Goal: Transaction & Acquisition: Purchase product/service

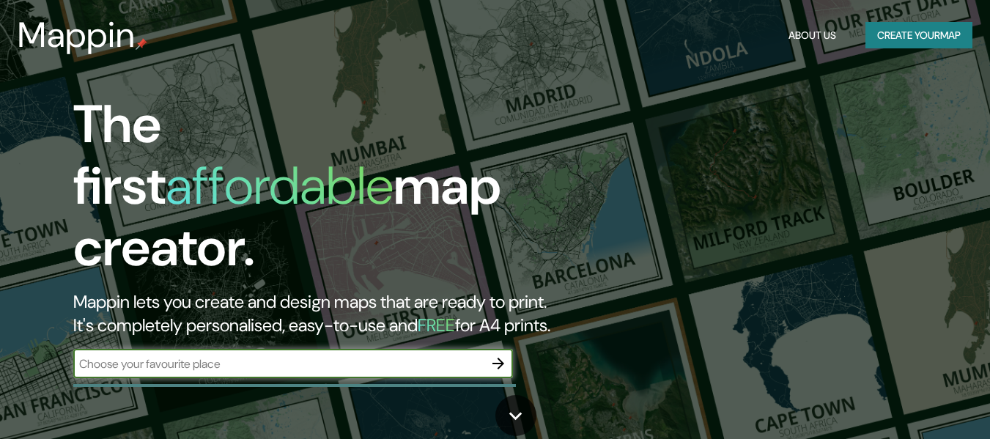
click at [453, 355] on input "text" at bounding box center [278, 363] width 410 height 17
click at [273, 355] on input "text" at bounding box center [278, 363] width 410 height 17
paste input "[PERSON_NAME][STREET_ADDRESS]. Autónoma de [GEOGRAPHIC_DATA]"
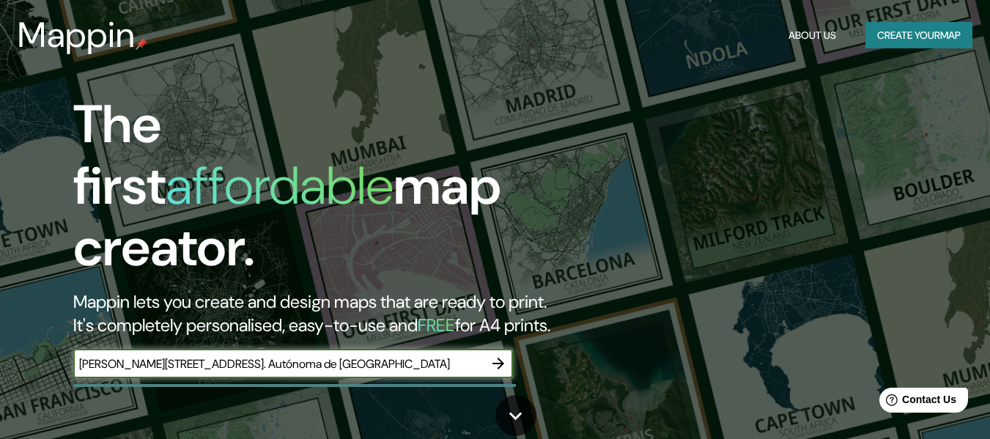
type input "[PERSON_NAME][STREET_ADDRESS]. Autónoma de [GEOGRAPHIC_DATA]"
click at [506, 349] on button "button" at bounding box center [498, 363] width 29 height 29
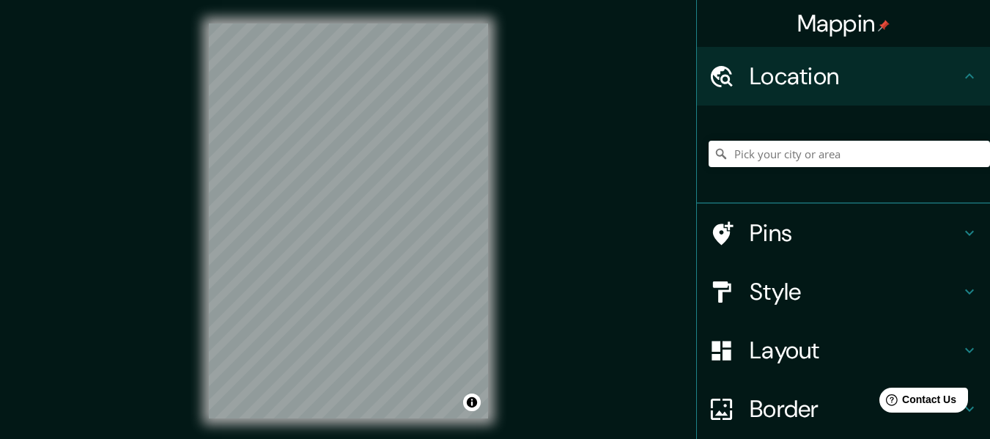
click at [710, 81] on div "Mappin Location Pins Style Layout Border Choose a border. Hint : you can make l…" at bounding box center [495, 232] width 990 height 465
click at [73, 349] on div "Mappin Location Pins Style Layout Border Choose a border. Hint : you can make l…" at bounding box center [495, 232] width 990 height 465
drag, startPoint x: 415, startPoint y: 272, endPoint x: 370, endPoint y: 247, distance: 51.2
click at [370, 247] on div at bounding box center [374, 251] width 12 height 12
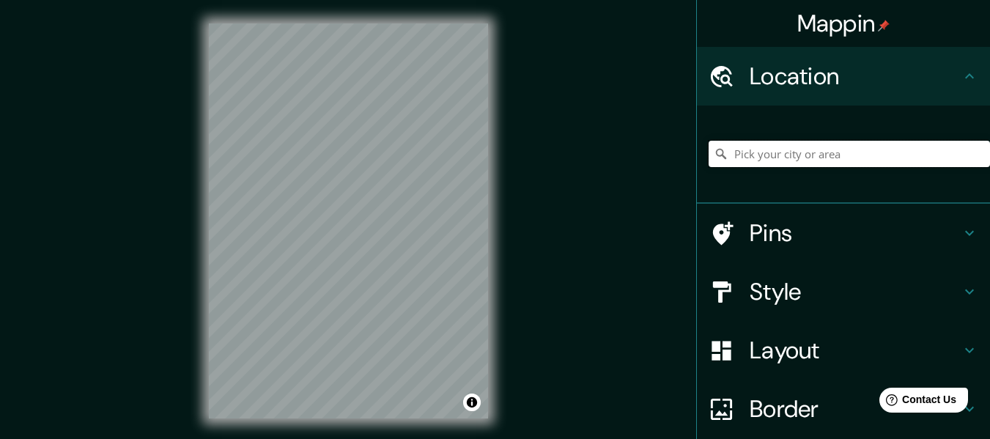
click at [849, 152] on input "Pick your city or area" at bounding box center [849, 154] width 281 height 26
paste input "[PERSON_NAME][STREET_ADDRESS]. Autónoma de [GEOGRAPHIC_DATA]"
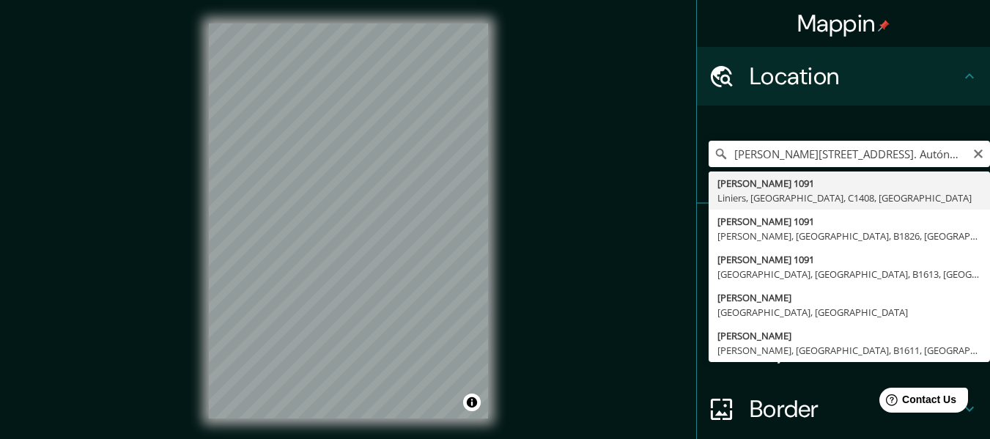
type input "[PERSON_NAME][STREET_ADDRESS]"
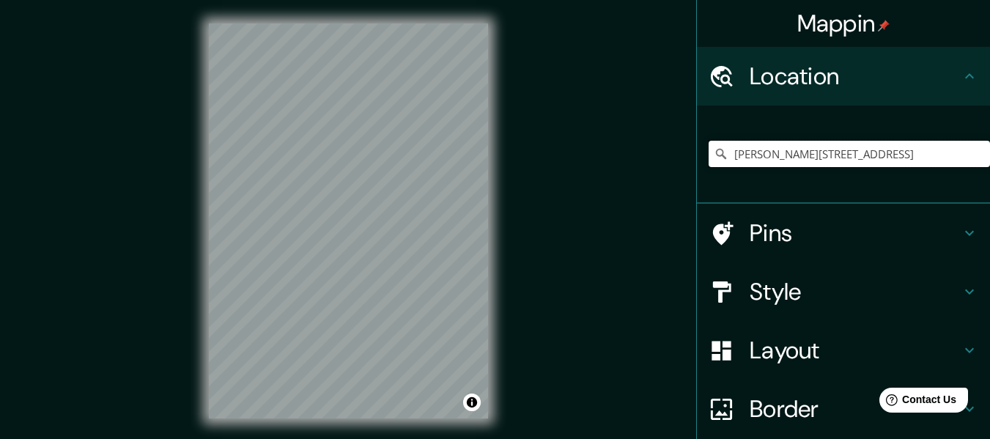
scroll to position [0, 0]
click at [825, 248] on div "Pins" at bounding box center [843, 233] width 293 height 59
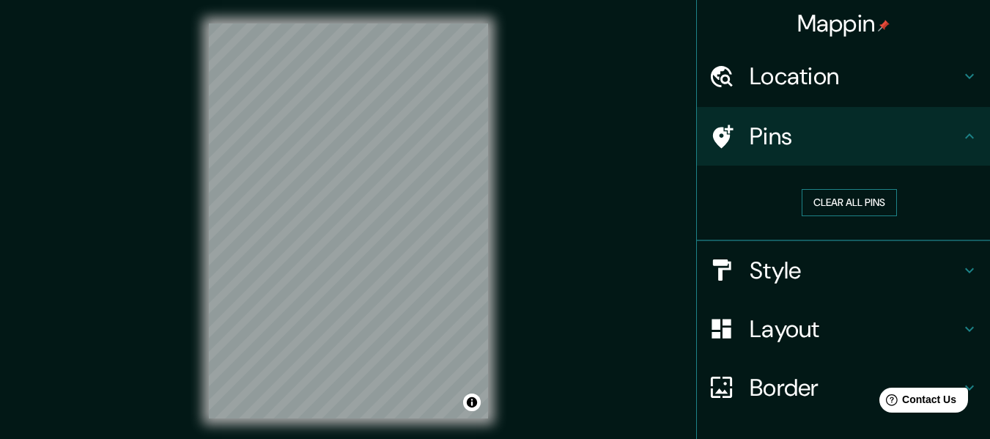
click at [812, 201] on button "Clear all pins" at bounding box center [849, 202] width 95 height 27
click at [837, 266] on h4 "Style" at bounding box center [855, 270] width 211 height 29
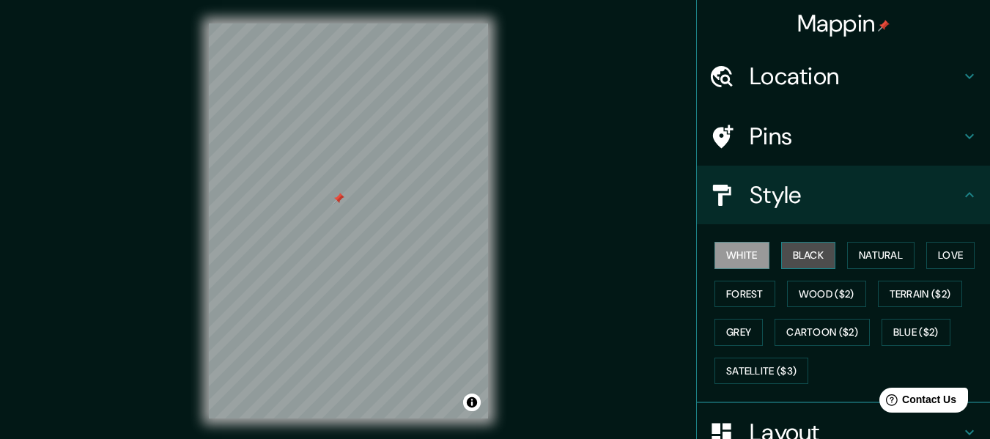
click at [802, 242] on button "Black" at bounding box center [808, 255] width 55 height 27
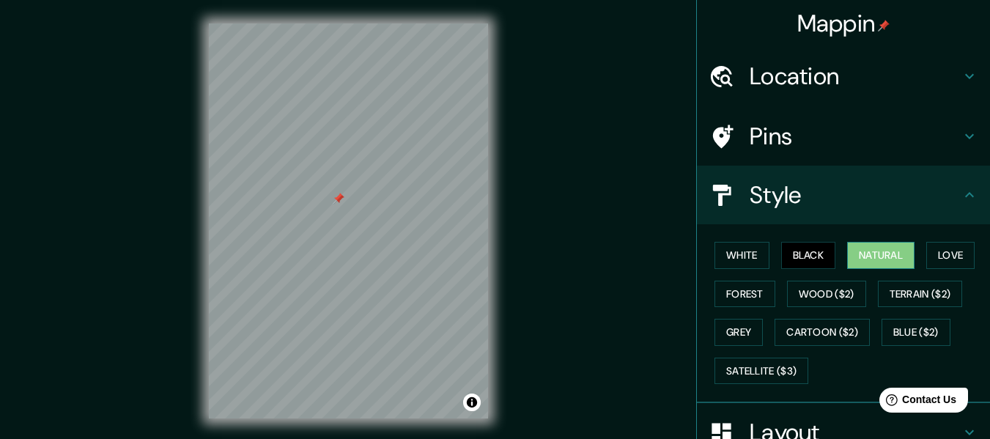
click at [847, 261] on button "Natural" at bounding box center [880, 255] width 67 height 27
click at [858, 331] on button "Cartoon ($2)" at bounding box center [821, 332] width 95 height 27
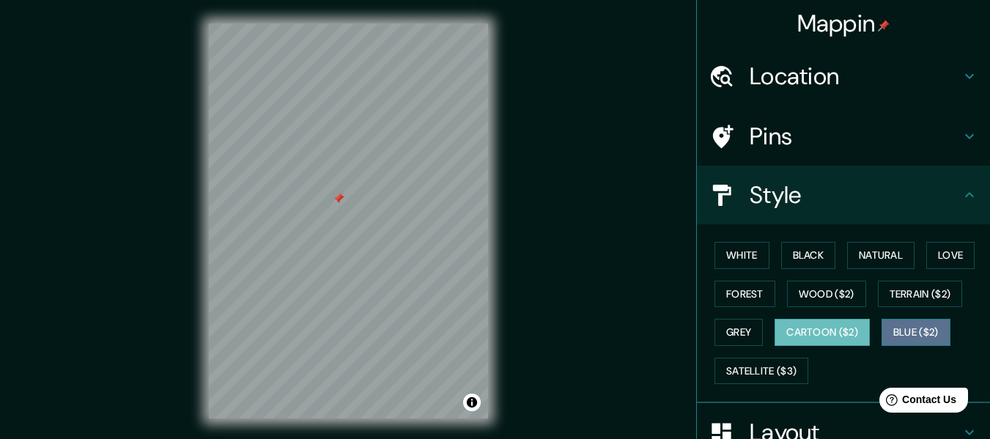
click at [898, 330] on button "Blue ($2)" at bounding box center [915, 332] width 69 height 27
click at [827, 341] on button "Cartoon ($2)" at bounding box center [821, 332] width 95 height 27
click at [774, 325] on button "Cartoon ($2)" at bounding box center [821, 332] width 95 height 27
click at [739, 331] on button "Grey" at bounding box center [738, 332] width 48 height 27
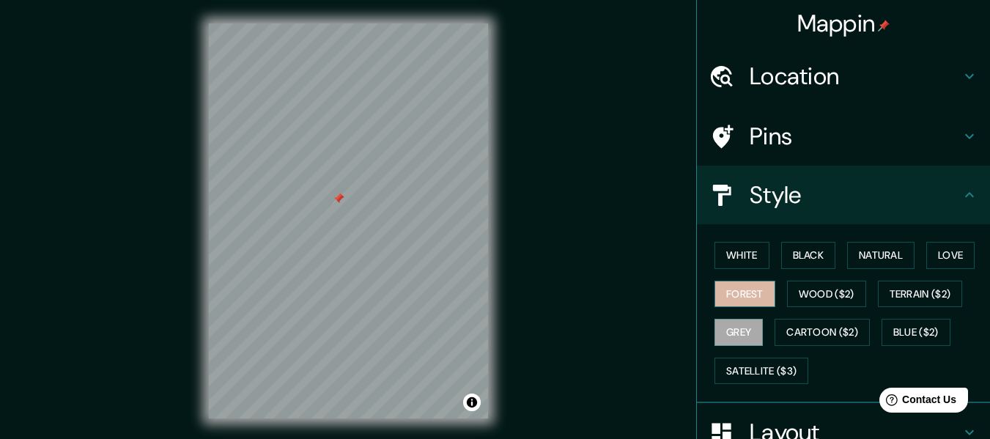
click at [746, 303] on button "Forest" at bounding box center [744, 294] width 61 height 27
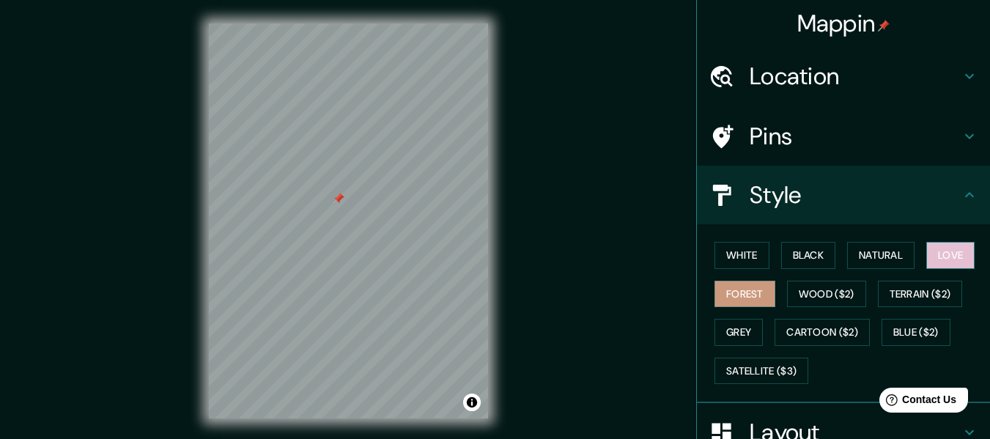
click at [933, 254] on button "Love" at bounding box center [950, 255] width 48 height 27
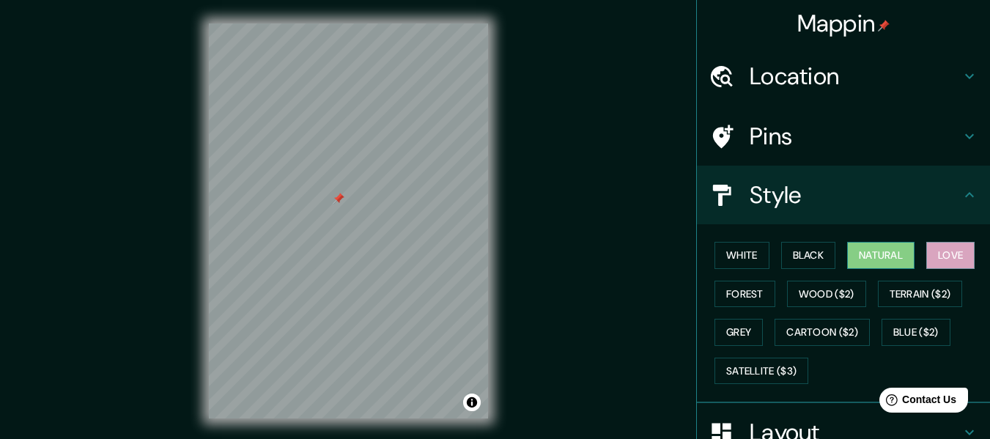
click at [875, 257] on button "Natural" at bounding box center [880, 255] width 67 height 27
click at [817, 251] on button "Black" at bounding box center [808, 255] width 55 height 27
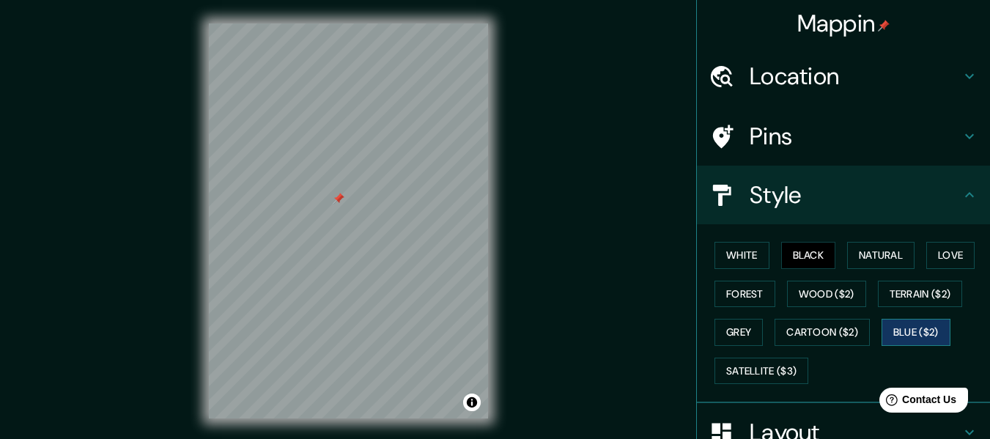
click at [898, 332] on button "Blue ($2)" at bounding box center [915, 332] width 69 height 27
click at [785, 376] on button "Satellite ($3)" at bounding box center [761, 371] width 94 height 27
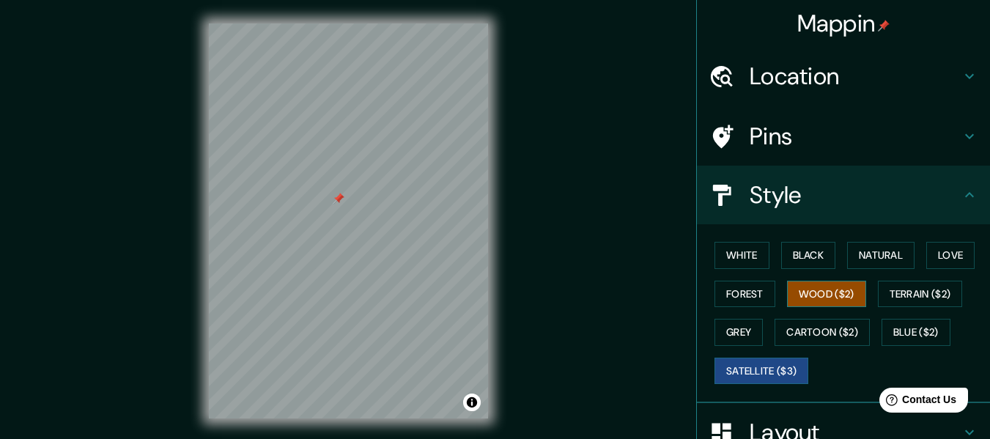
click at [833, 298] on button "Wood ($2)" at bounding box center [826, 294] width 79 height 27
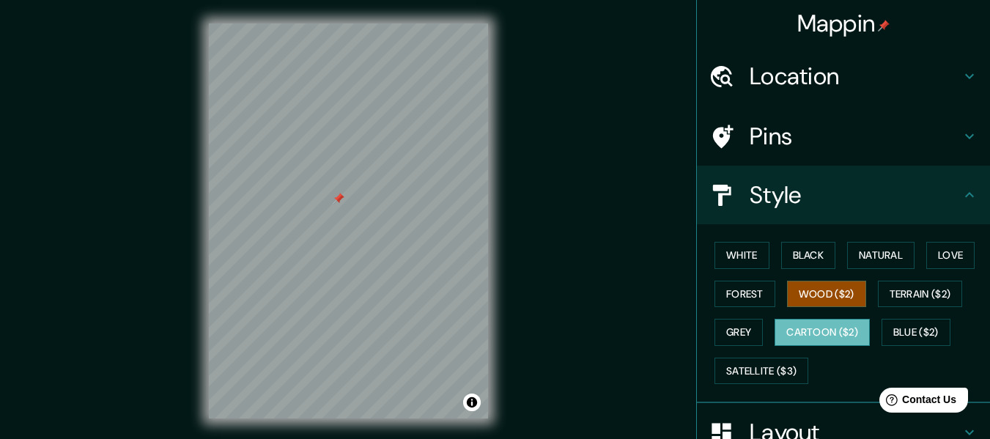
click at [835, 333] on button "Cartoon ($2)" at bounding box center [821, 332] width 95 height 27
